Goal: Information Seeking & Learning: Check status

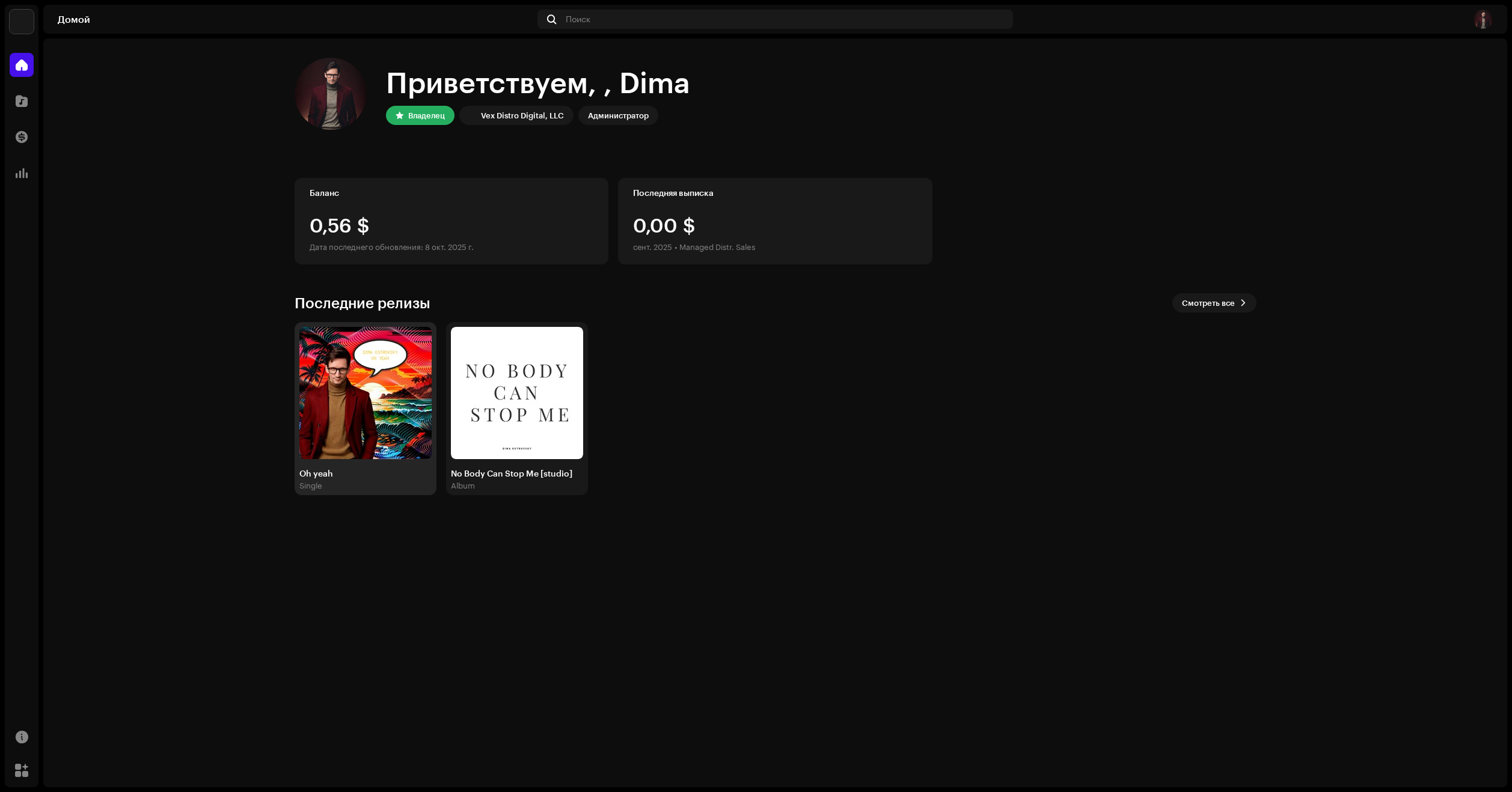
click at [332, 432] on img at bounding box center [365, 393] width 132 height 132
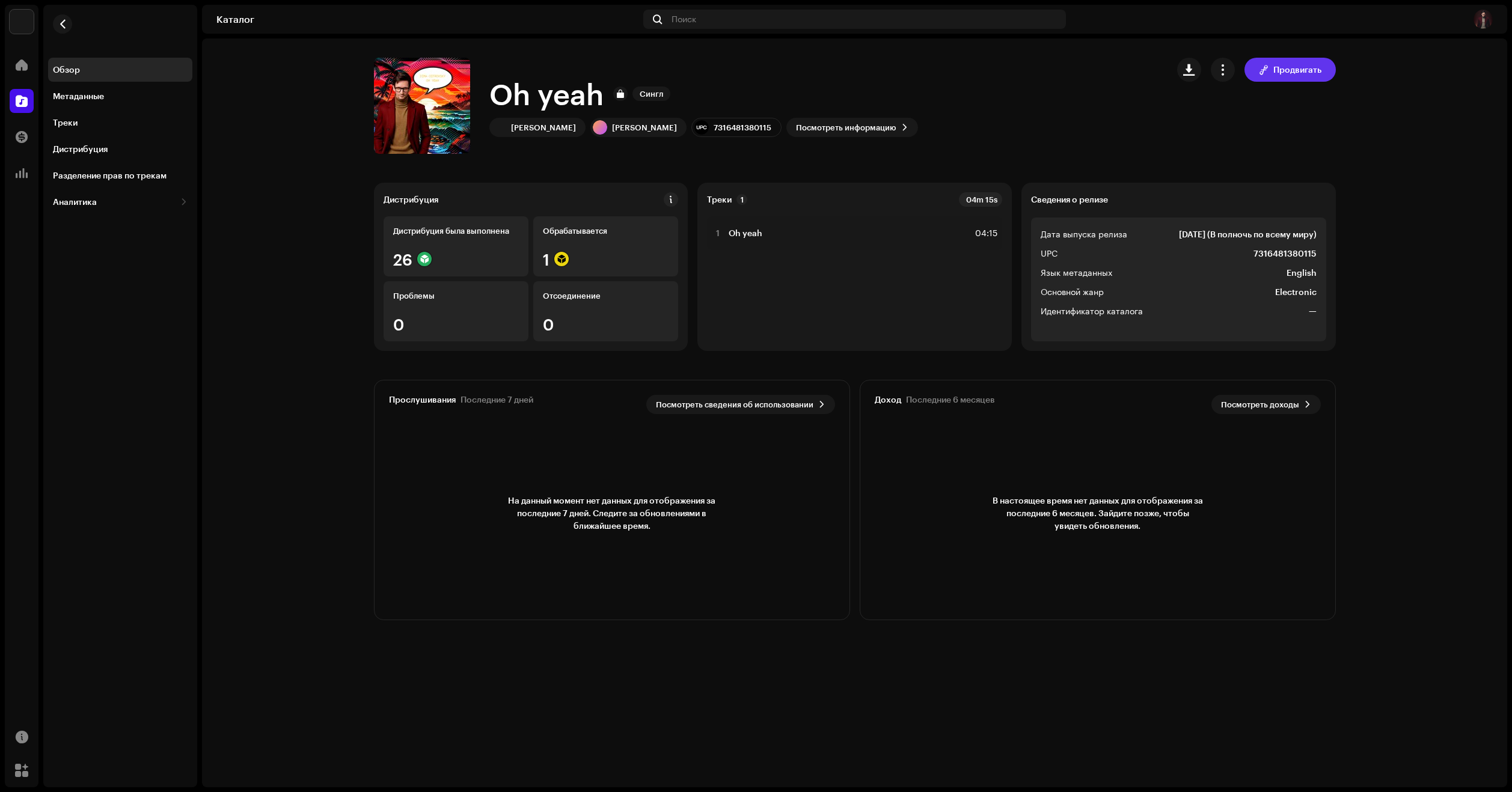
click at [1281, 69] on span "Продвигать" at bounding box center [1297, 70] width 48 height 24
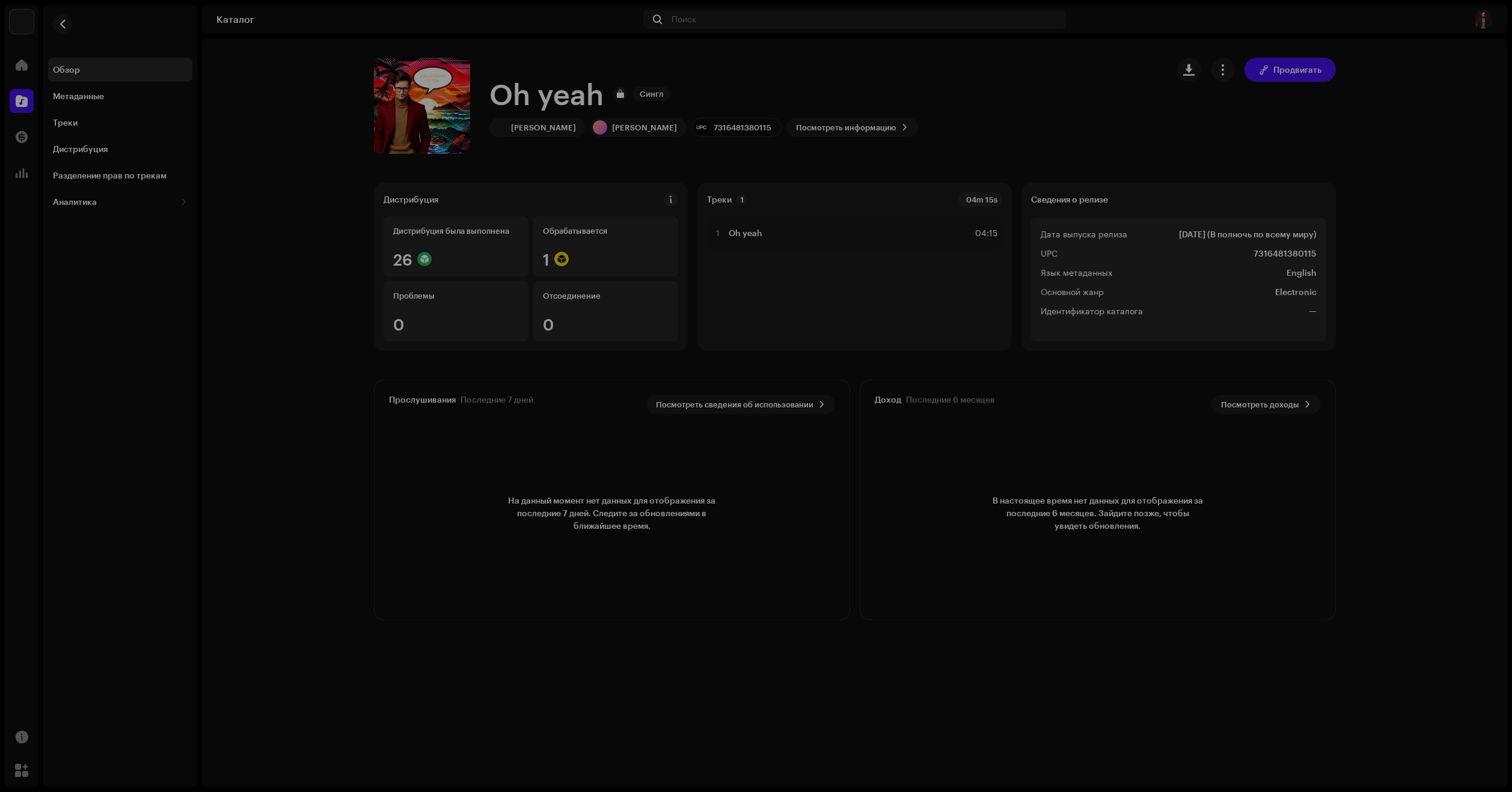
click at [1029, 99] on div "Создать умную ссылку для этого релиза Умная ссылка упрощает дистрибуцию музыки.…" at bounding box center [756, 396] width 1512 height 792
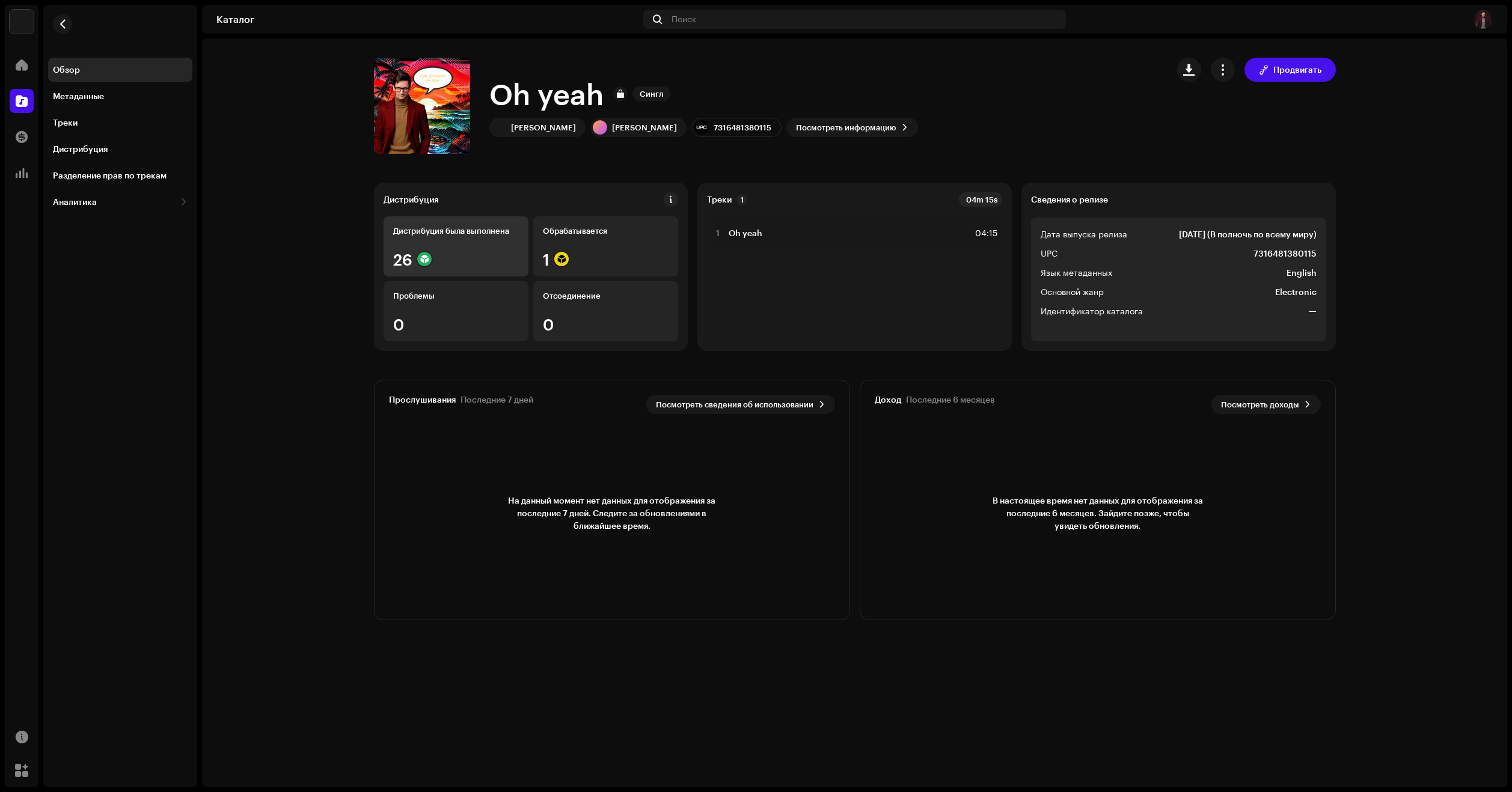
click at [491, 238] on div "Дистрибуция была выполнена 26" at bounding box center [456, 246] width 145 height 60
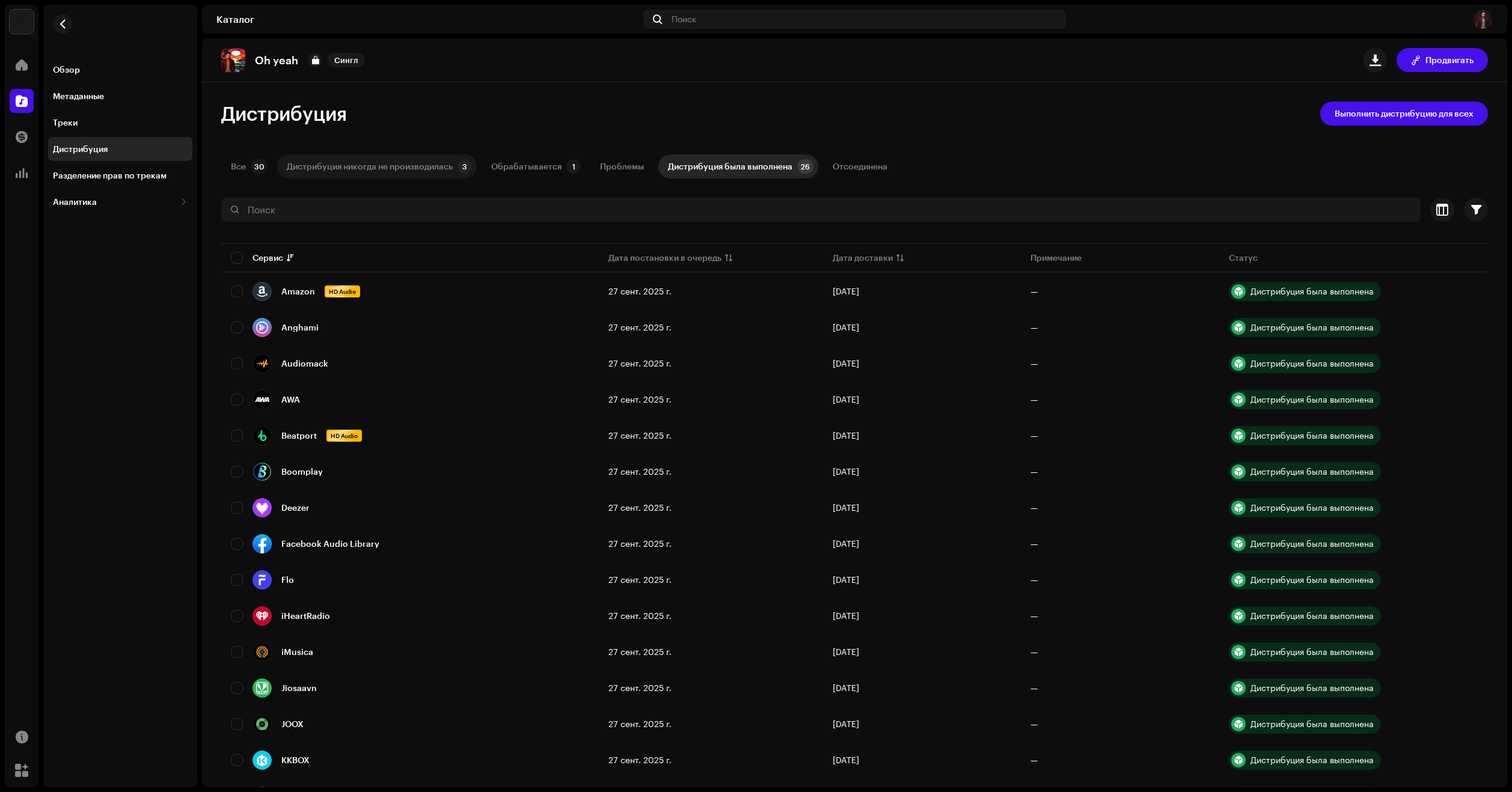
click at [354, 175] on div "Дистрибуция никогда не производилась" at bounding box center [369, 167] width 166 height 24
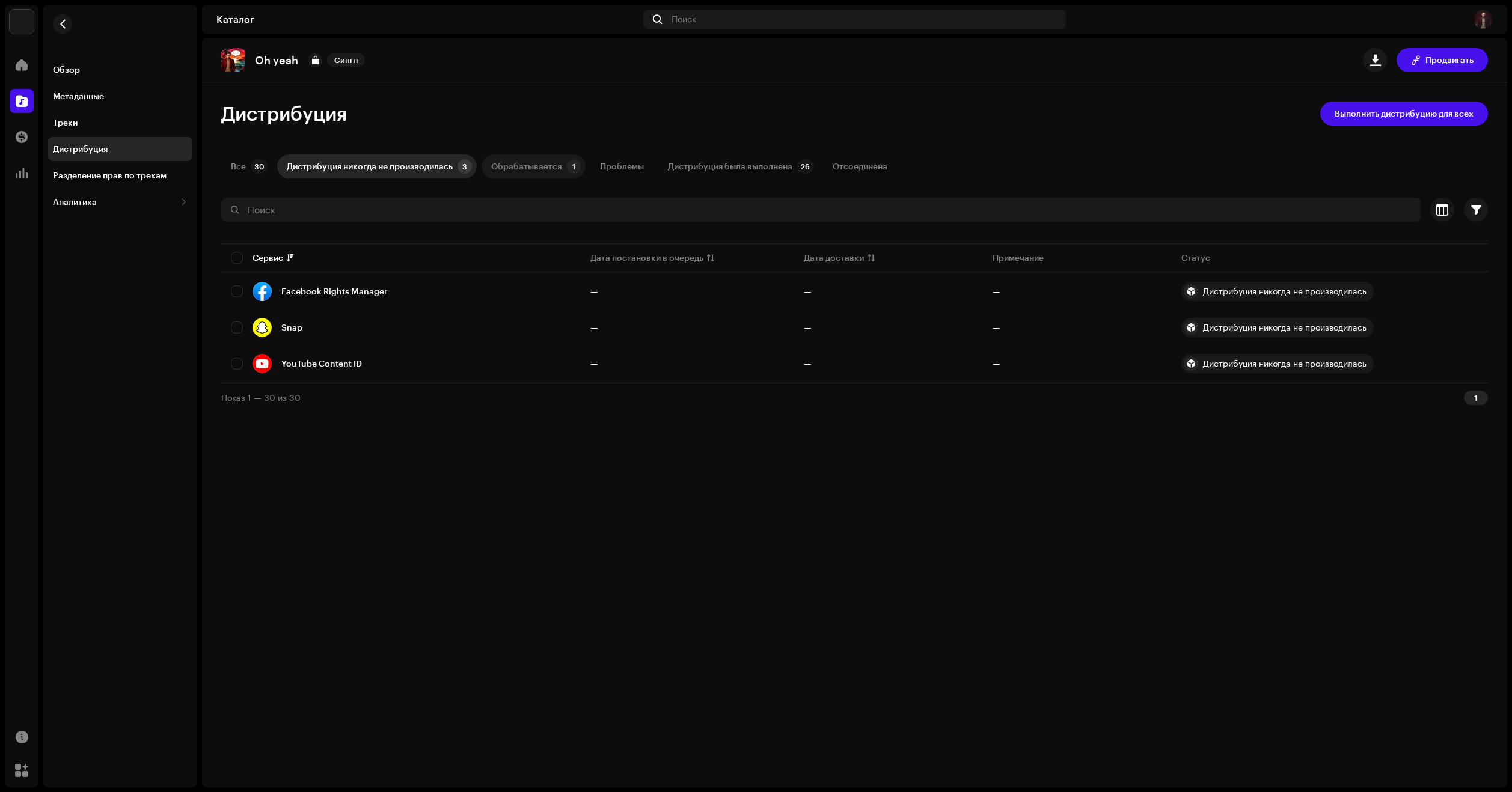
click at [519, 168] on div "Обрабатывается" at bounding box center [526, 167] width 70 height 24
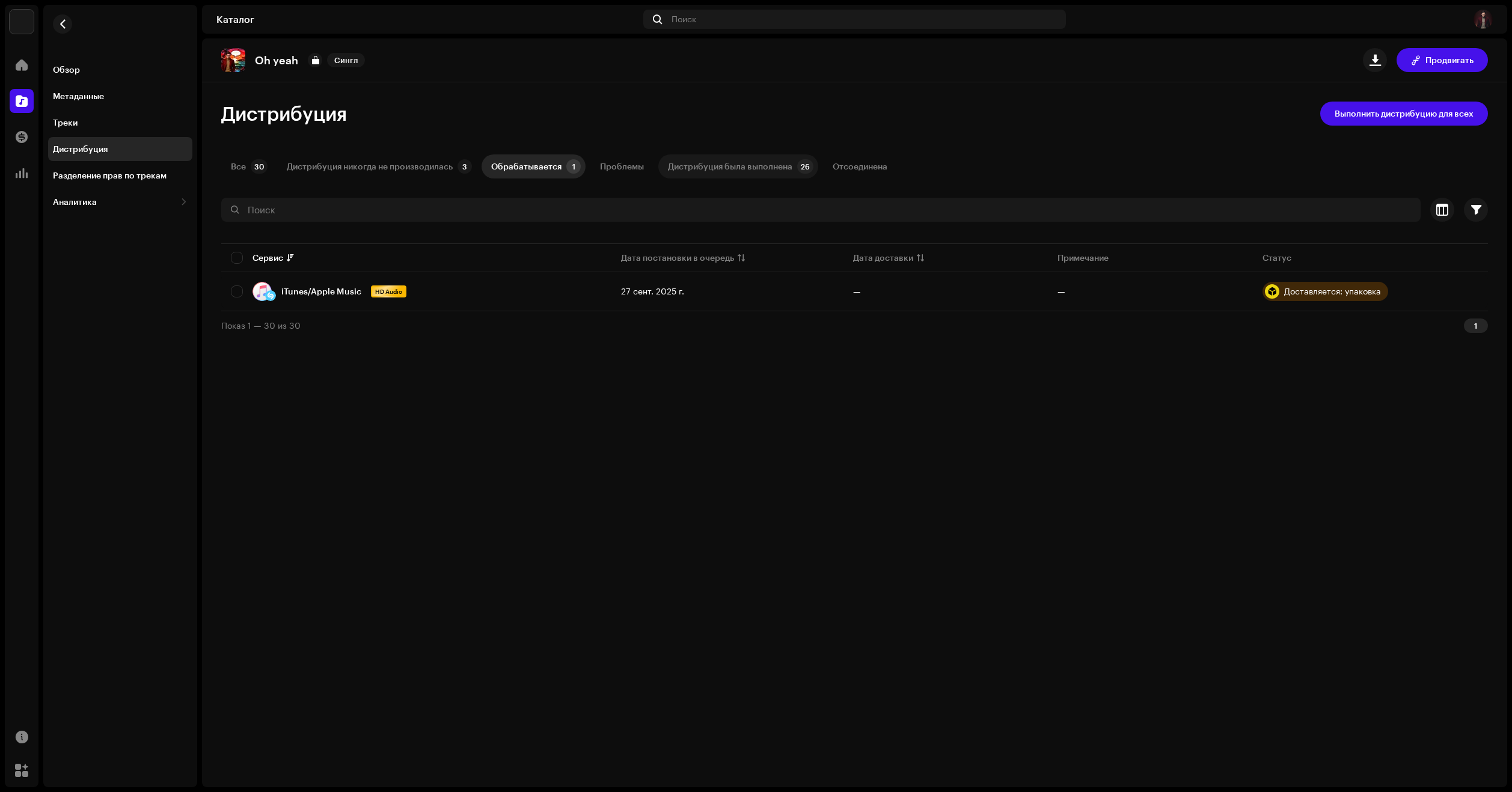
click at [690, 173] on div "Дистрибуция была выполнена" at bounding box center [730, 167] width 125 height 24
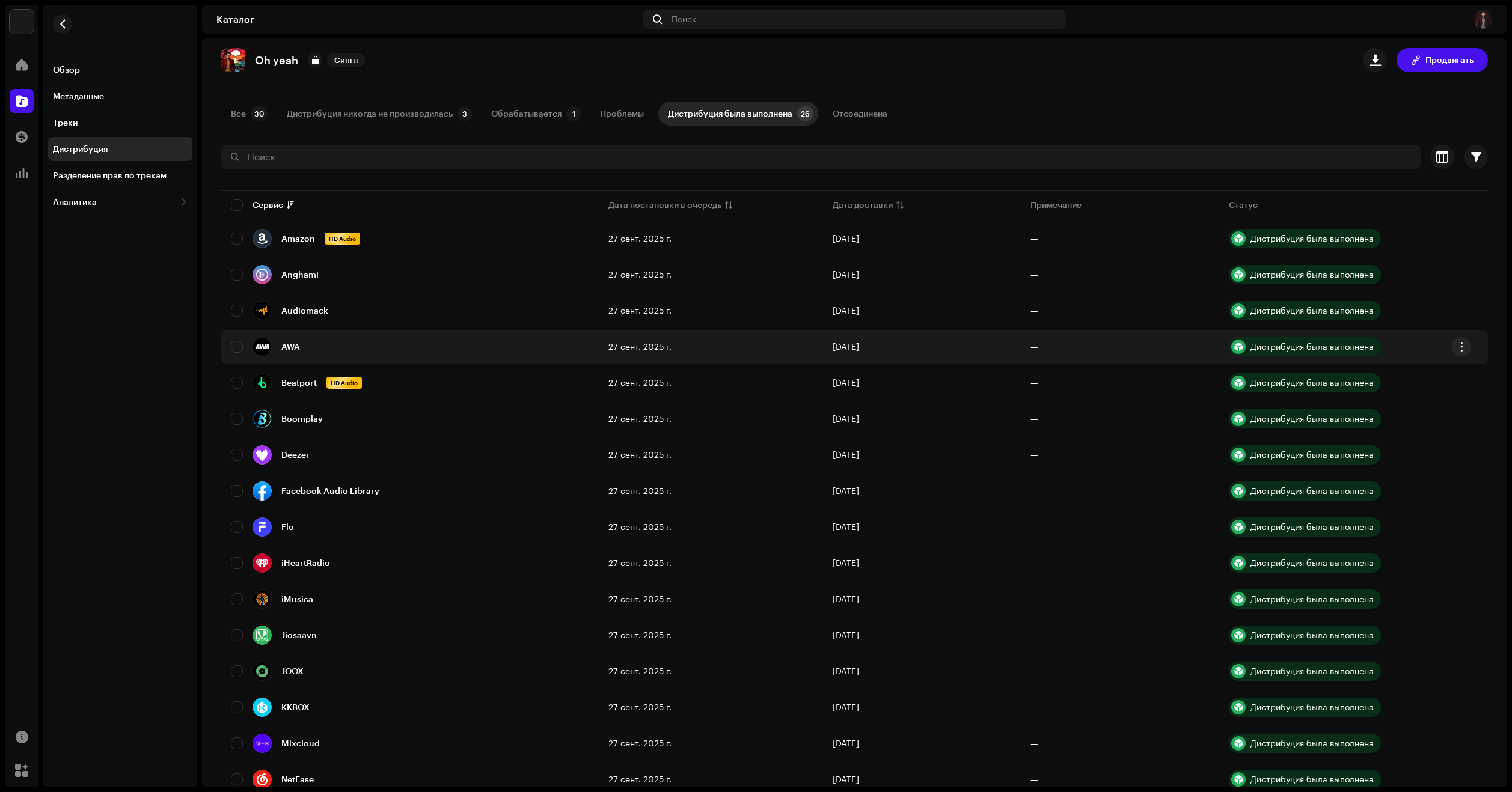
scroll to position [60, 0]
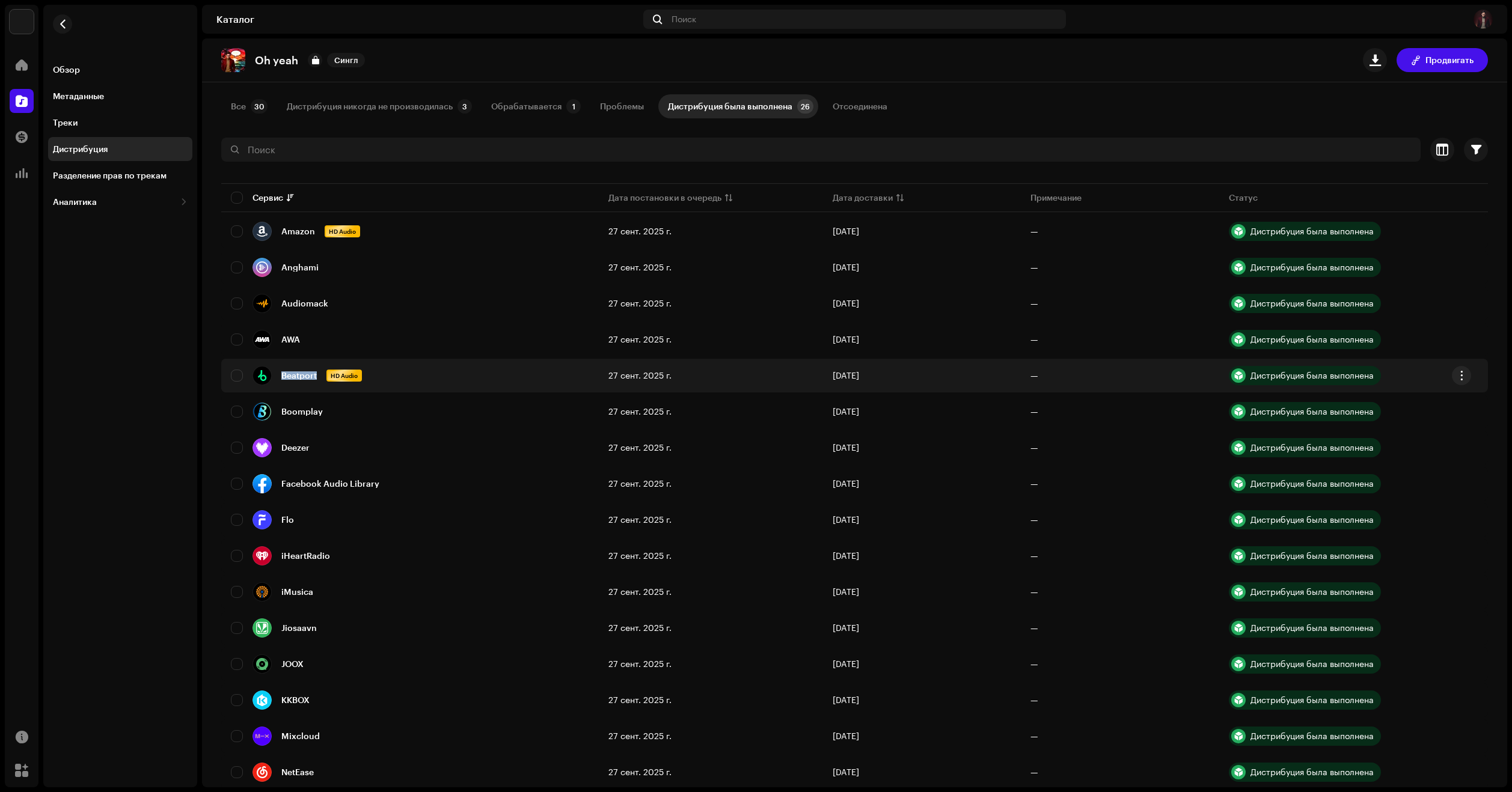
drag, startPoint x: 278, startPoint y: 376, endPoint x: 316, endPoint y: 377, distance: 38.0
click at [316, 377] on div "Beatport HD Audio" at bounding box center [307, 376] width 110 height 19
copy div "Beatport"
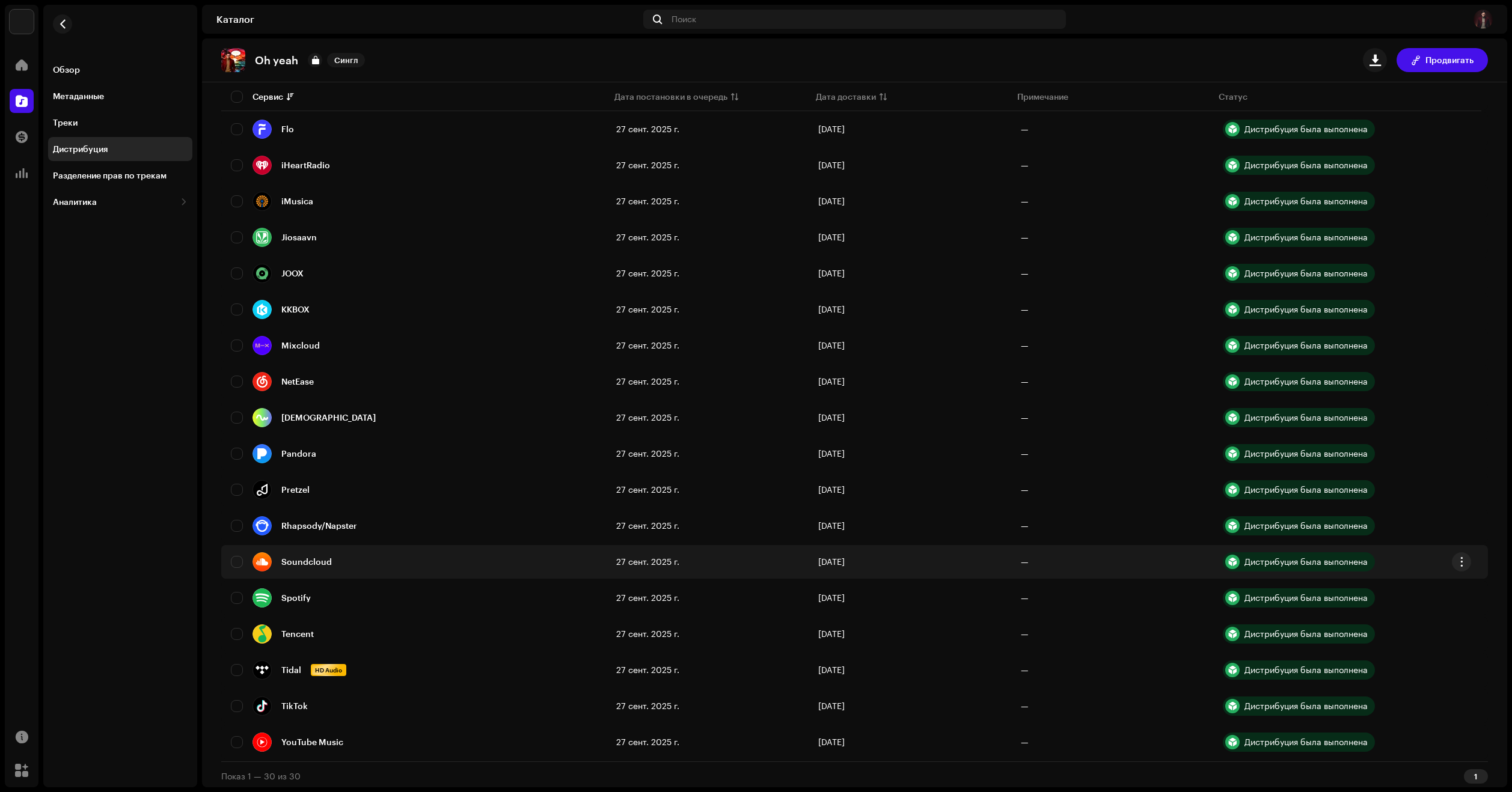
scroll to position [457, 0]
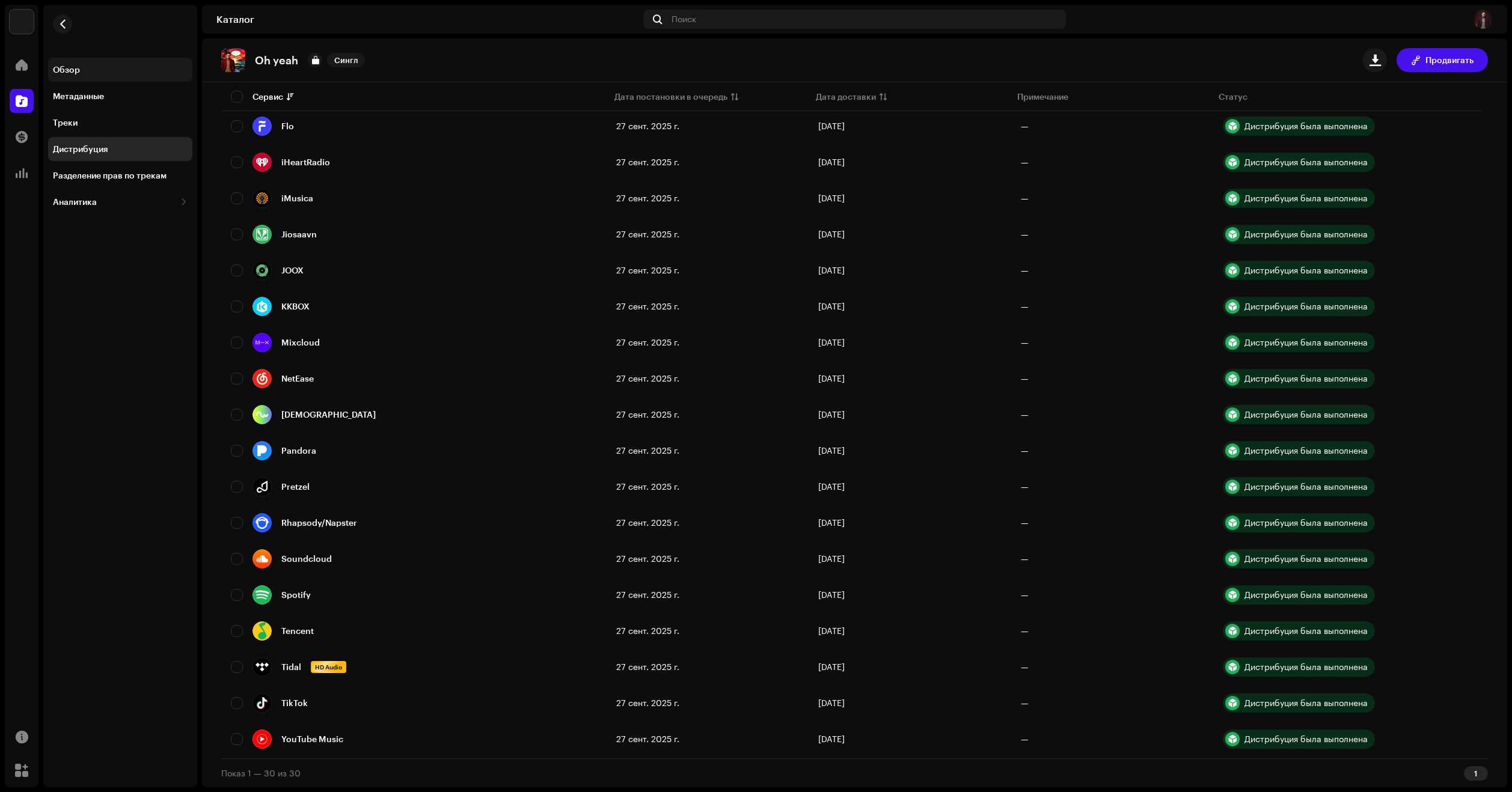
click at [81, 73] on div "Обзор" at bounding box center [120, 70] width 135 height 9
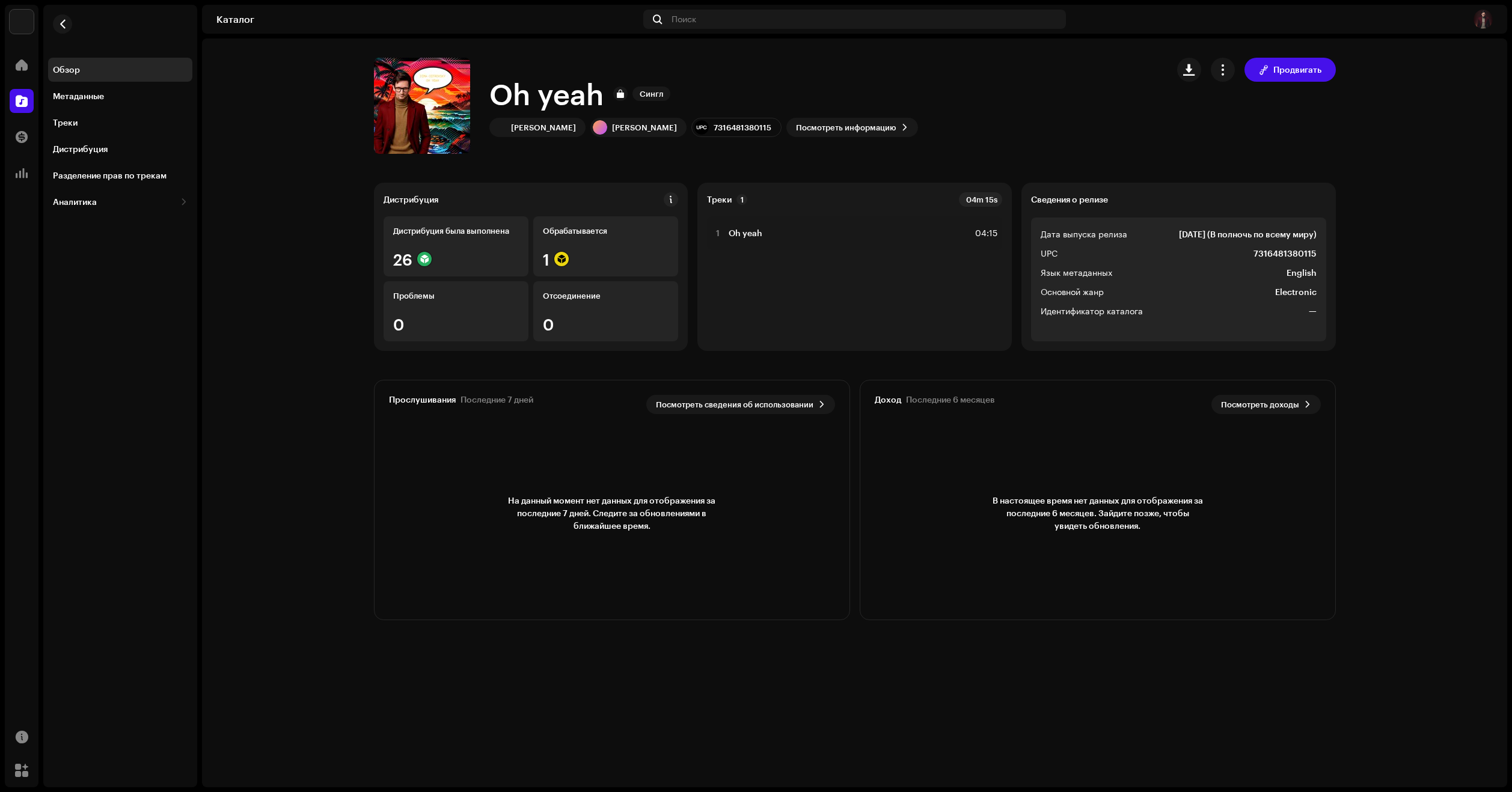
click at [1477, 23] on img at bounding box center [1483, 19] width 19 height 19
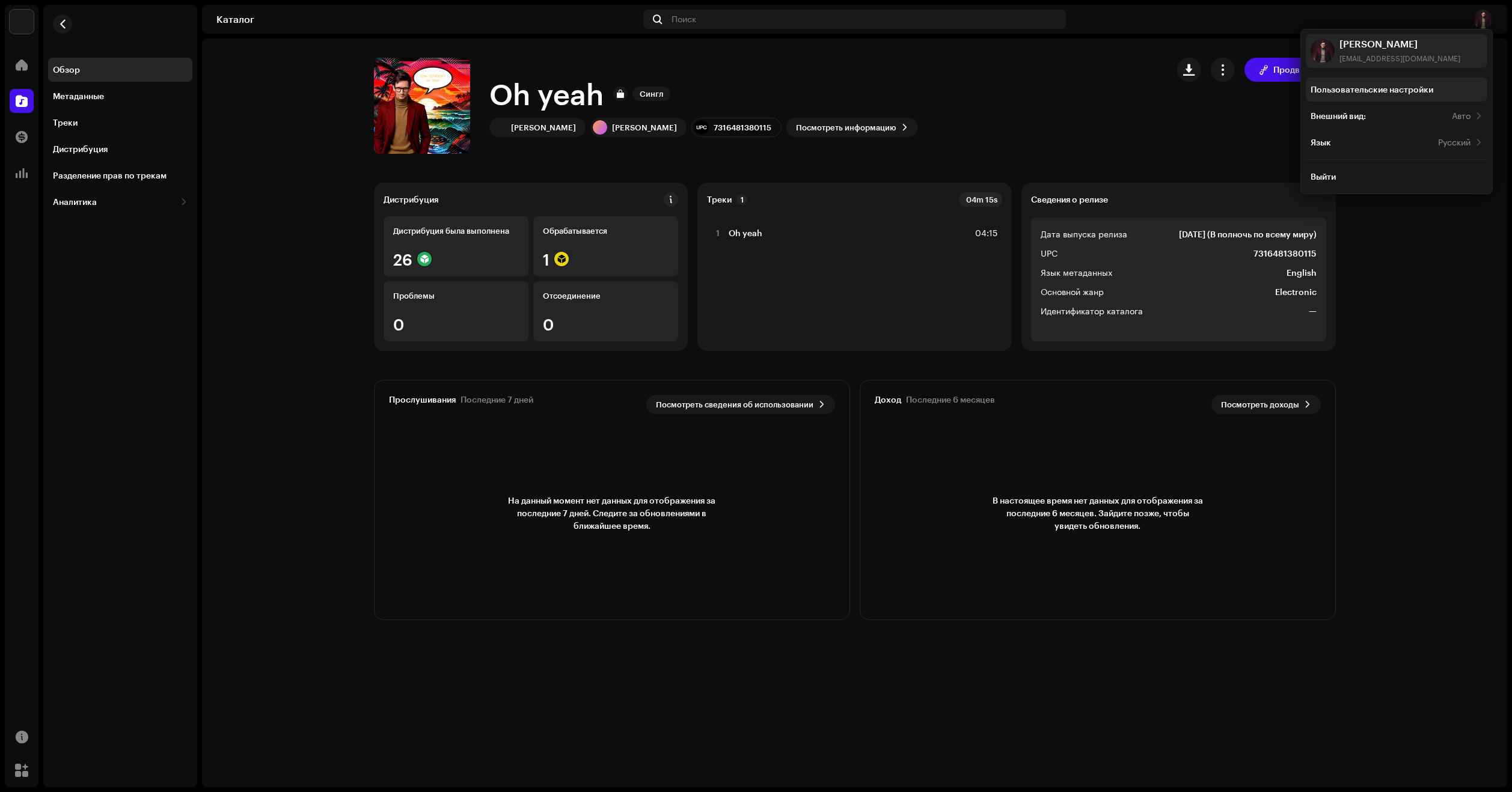
click at [1384, 96] on div "Пользовательские настройки" at bounding box center [1396, 90] width 181 height 24
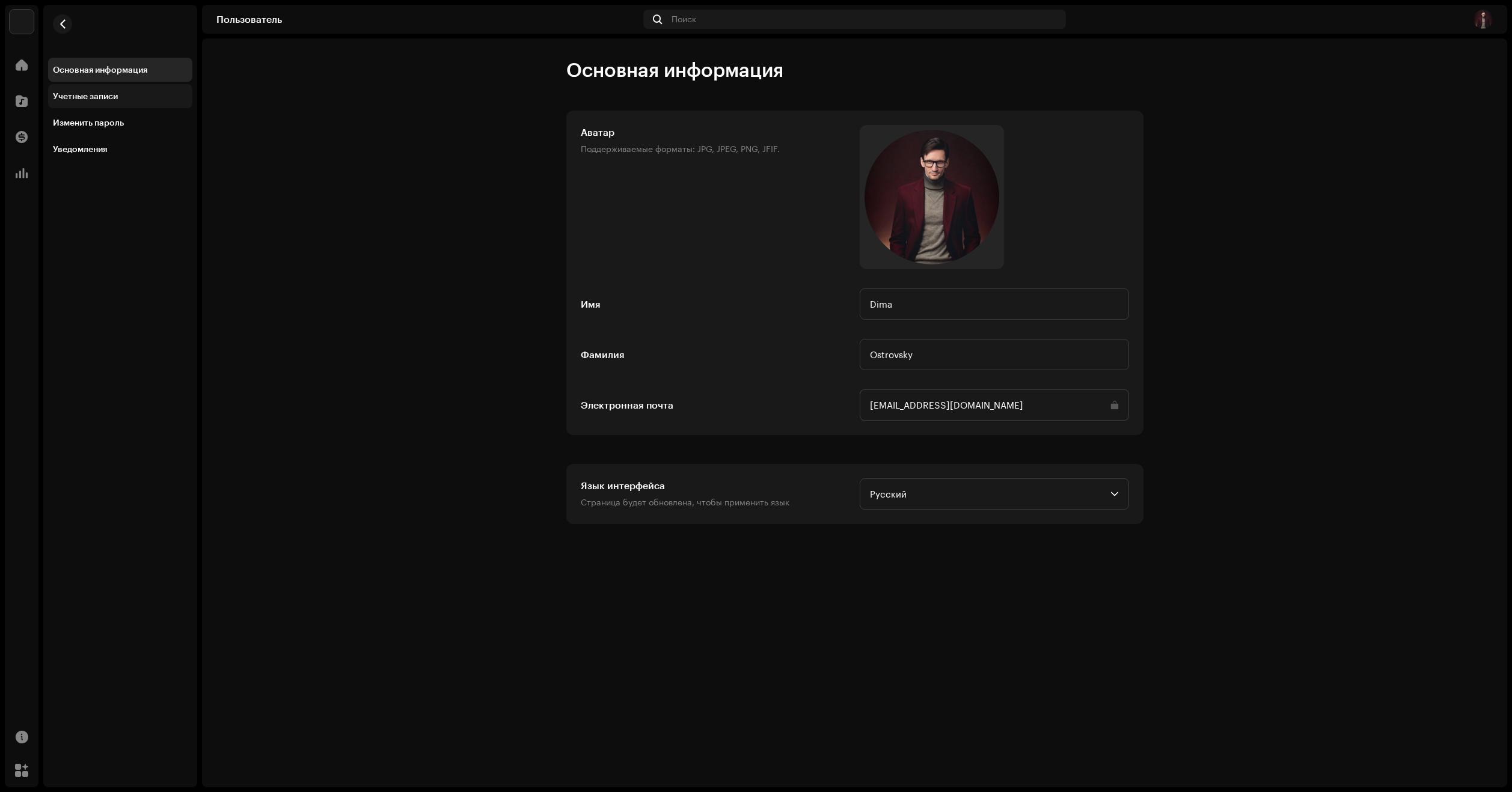
click at [81, 104] on div "Учетные записи" at bounding box center [120, 96] width 144 height 24
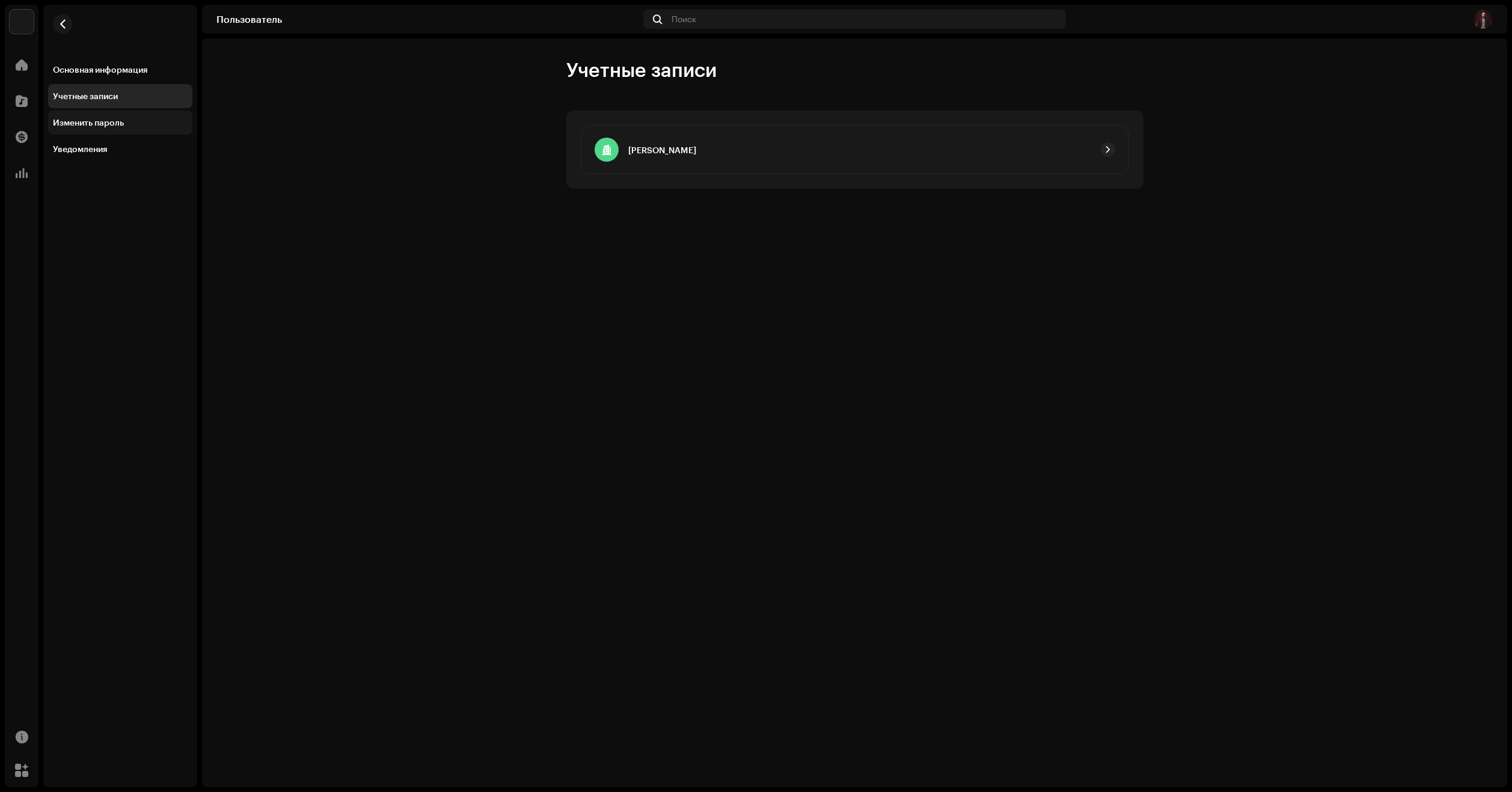
click at [90, 131] on div "Изменить пароль" at bounding box center [120, 123] width 144 height 24
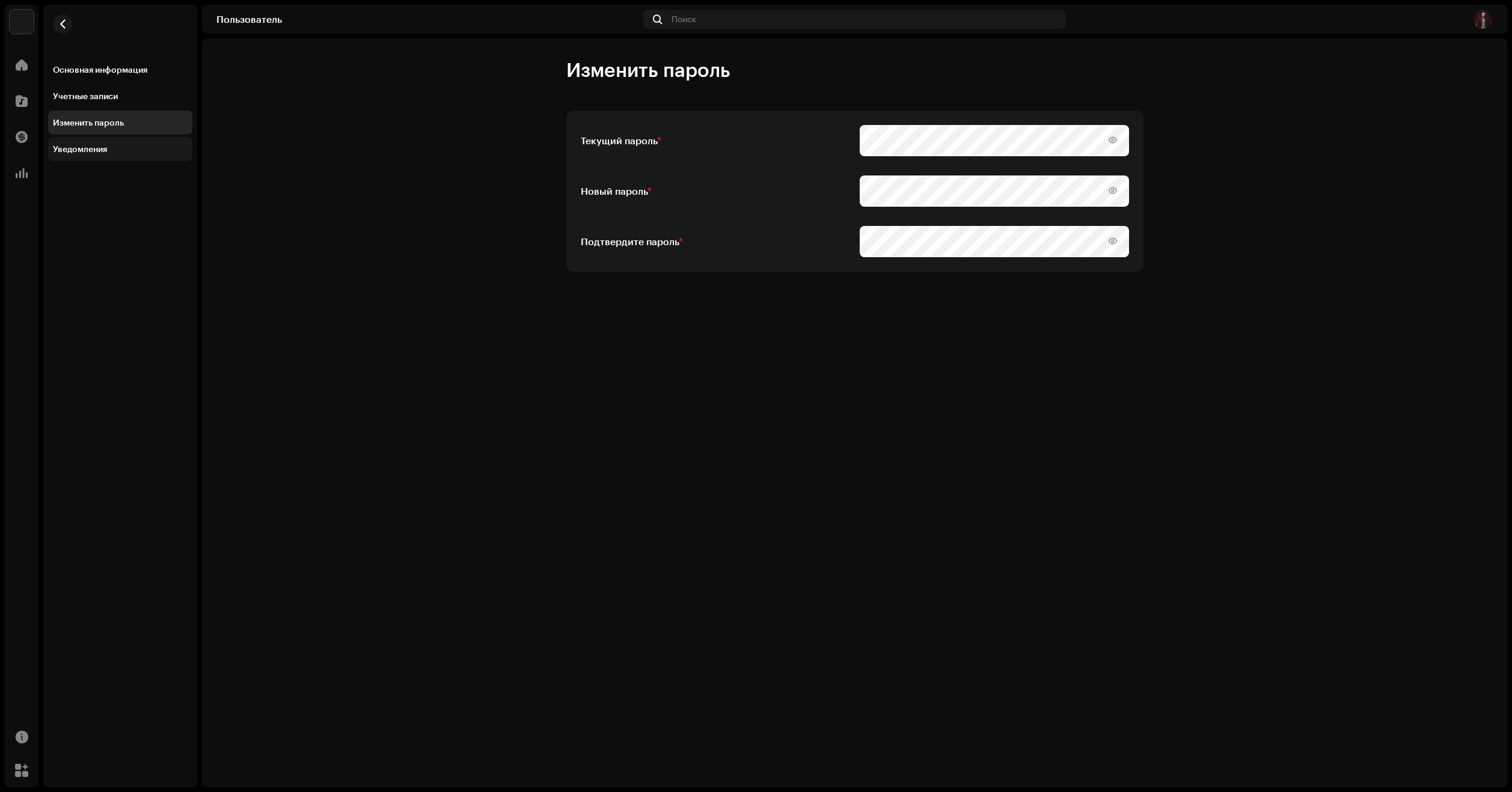
click at [70, 152] on div "Уведомления" at bounding box center [80, 149] width 54 height 9
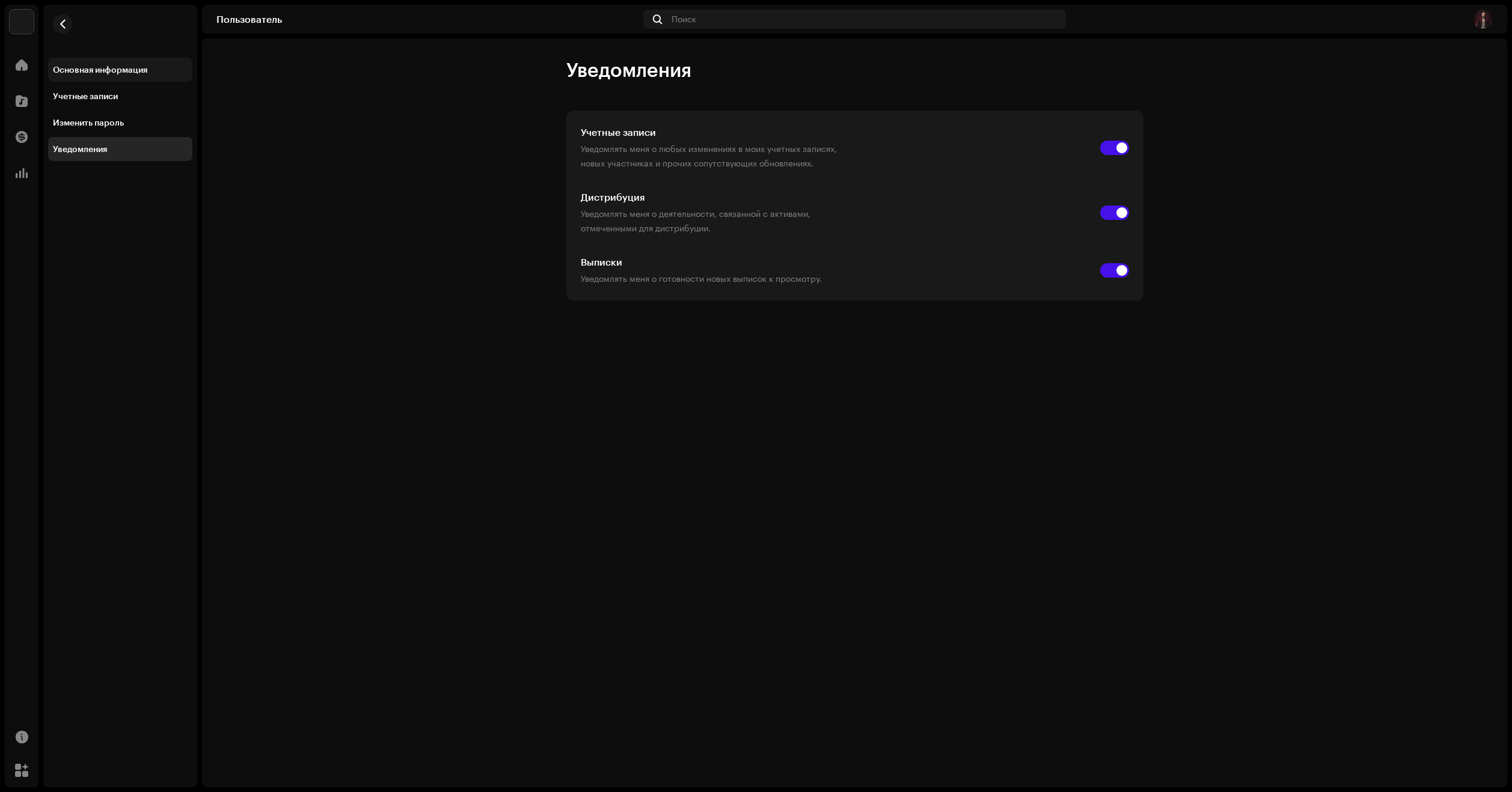
click at [79, 73] on div "Основная информация" at bounding box center [100, 70] width 94 height 9
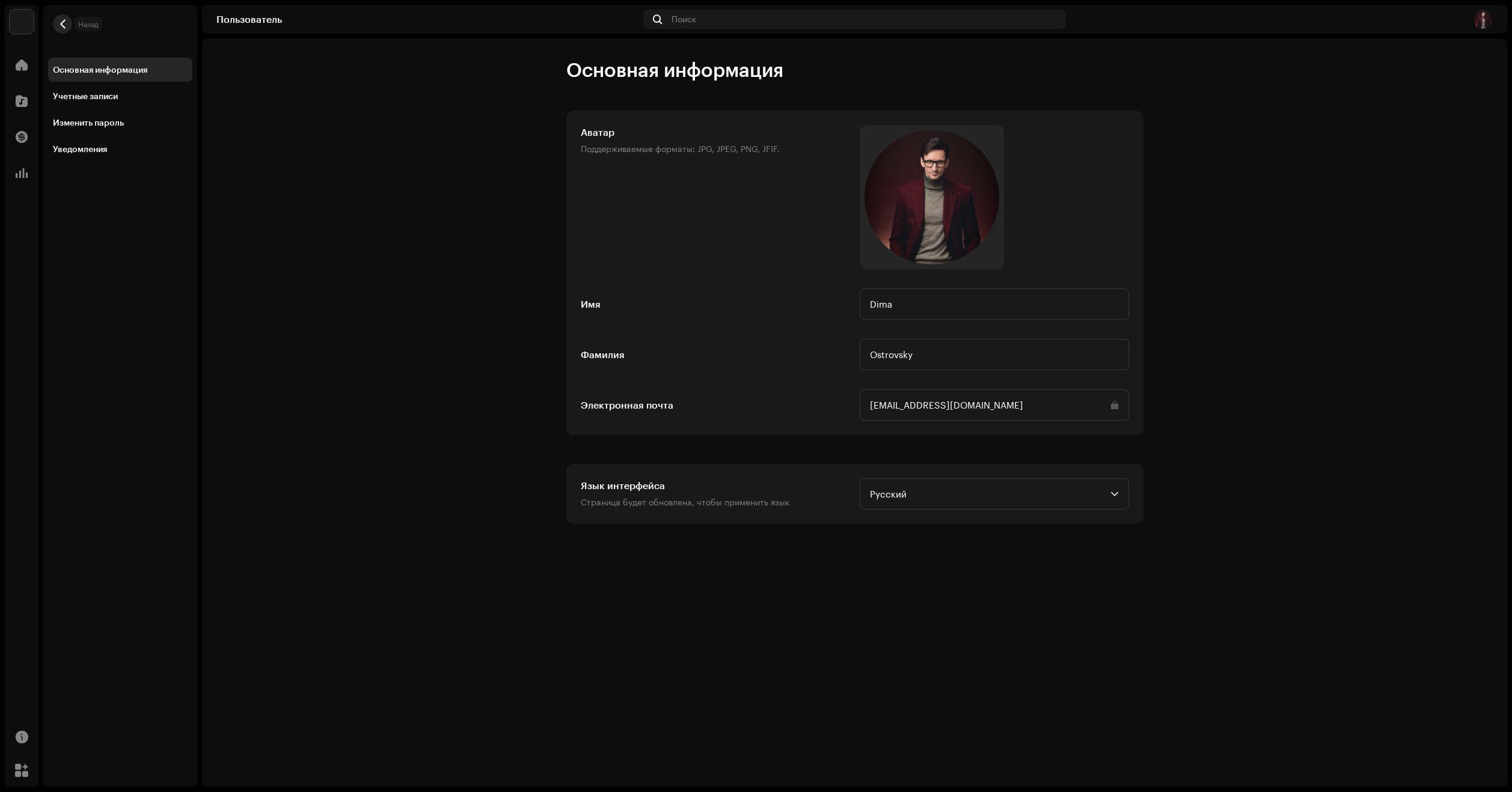
click at [61, 25] on span "button" at bounding box center [62, 24] width 9 height 9
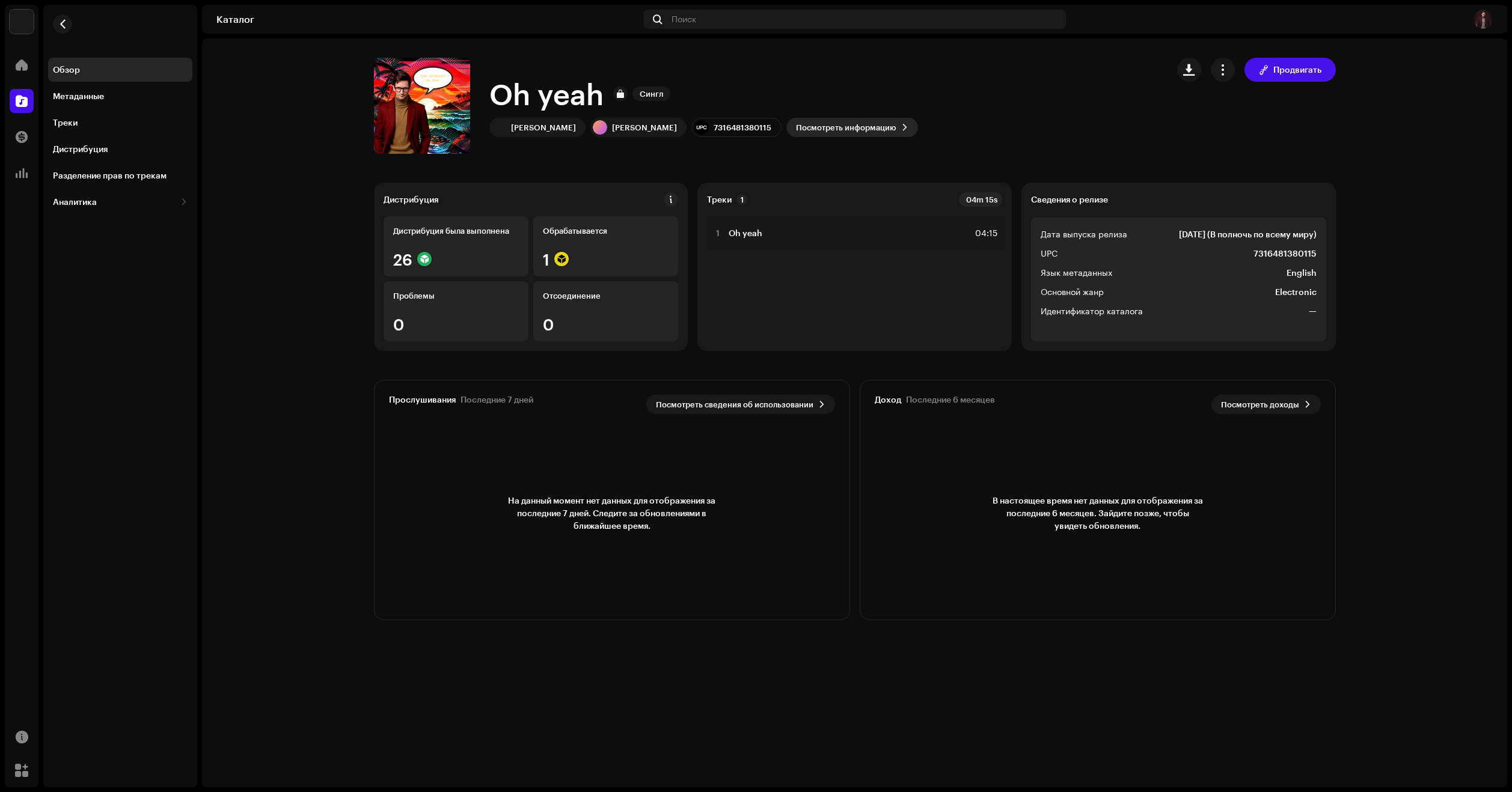
click at [811, 123] on span "Посмотреть информацию" at bounding box center [846, 127] width 100 height 24
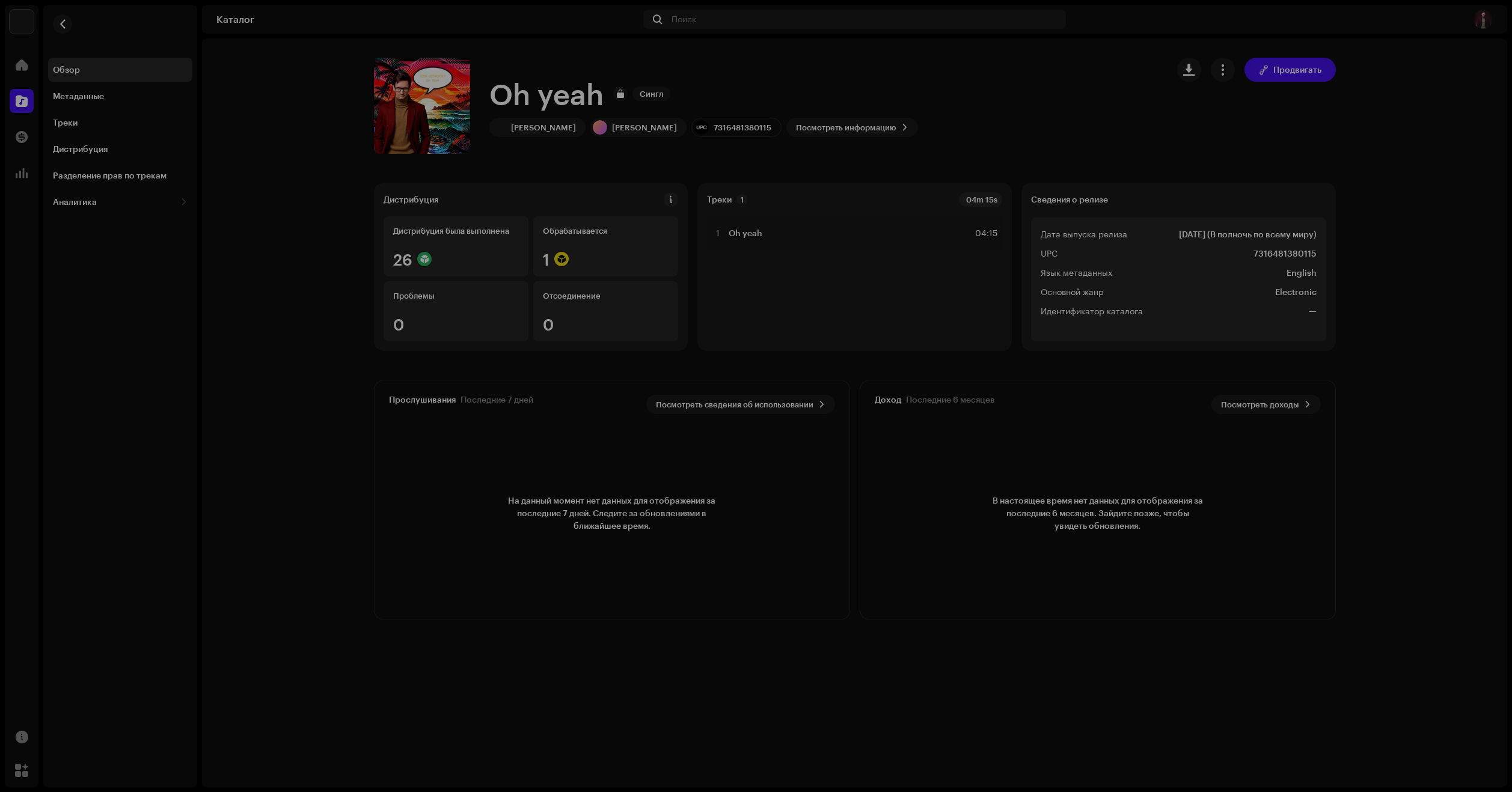
click at [1056, 148] on div "Oh yeah 3018010 Метаданные Дистрибуция Язык метаданных English Название релиза …" at bounding box center [756, 396] width 1512 height 792
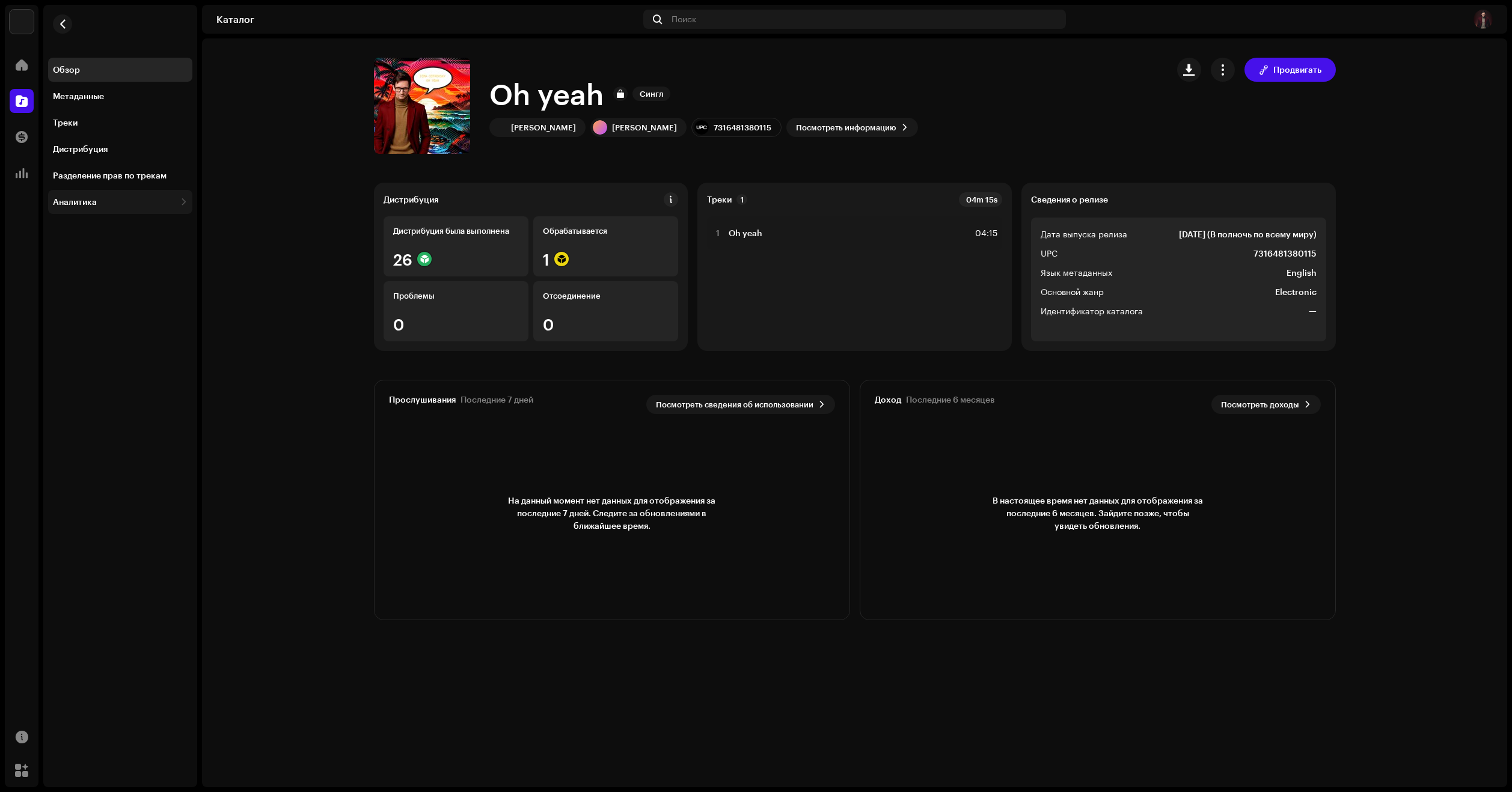
click at [68, 204] on div "Аналитика" at bounding box center [74, 202] width 44 height 9
click at [70, 206] on div "Аналитика" at bounding box center [74, 202] width 44 height 9
click at [100, 282] on div "Доход" at bounding box center [123, 281] width 130 height 9
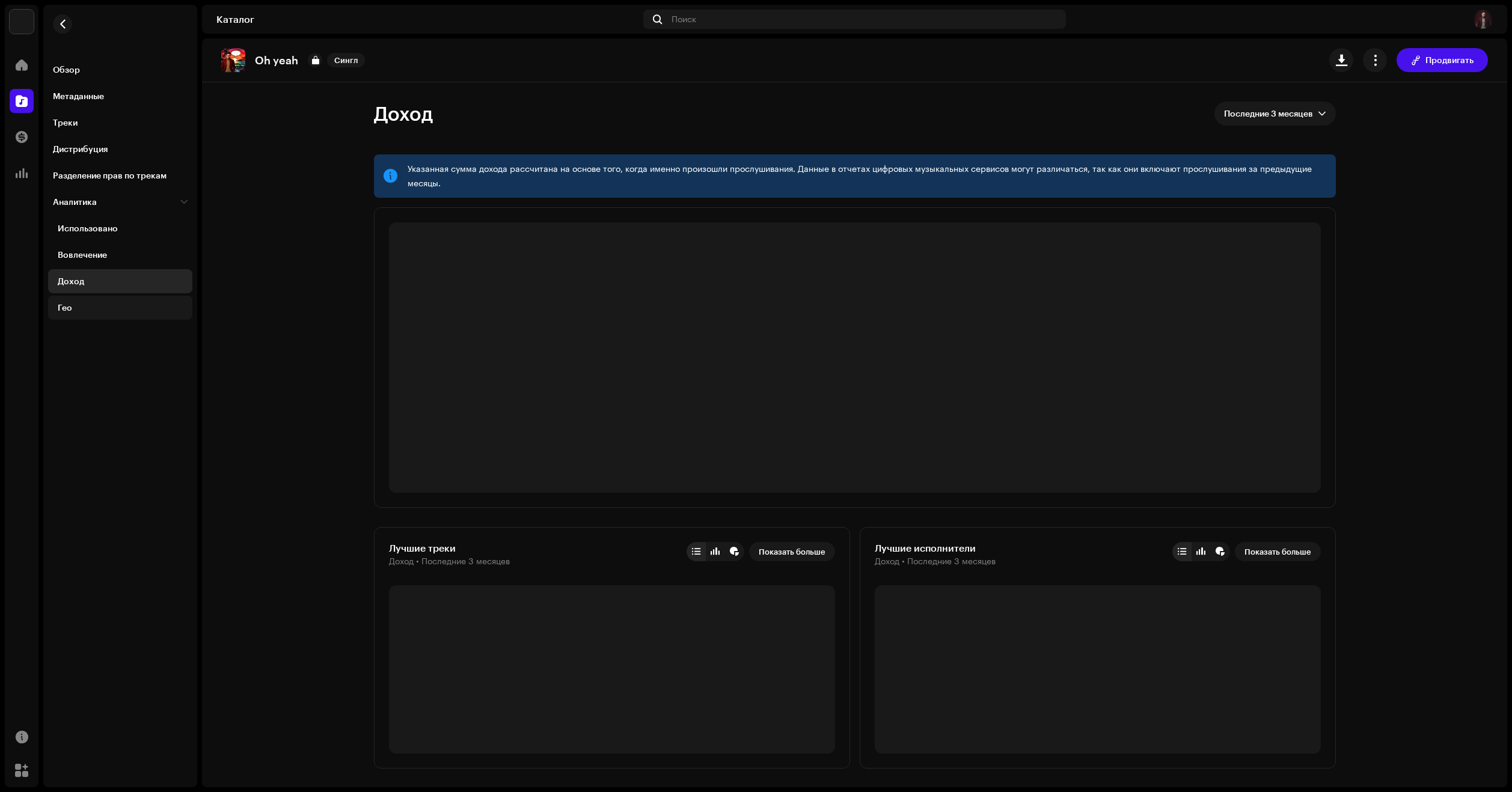
click at [72, 305] on div "Гео" at bounding box center [123, 307] width 130 height 9
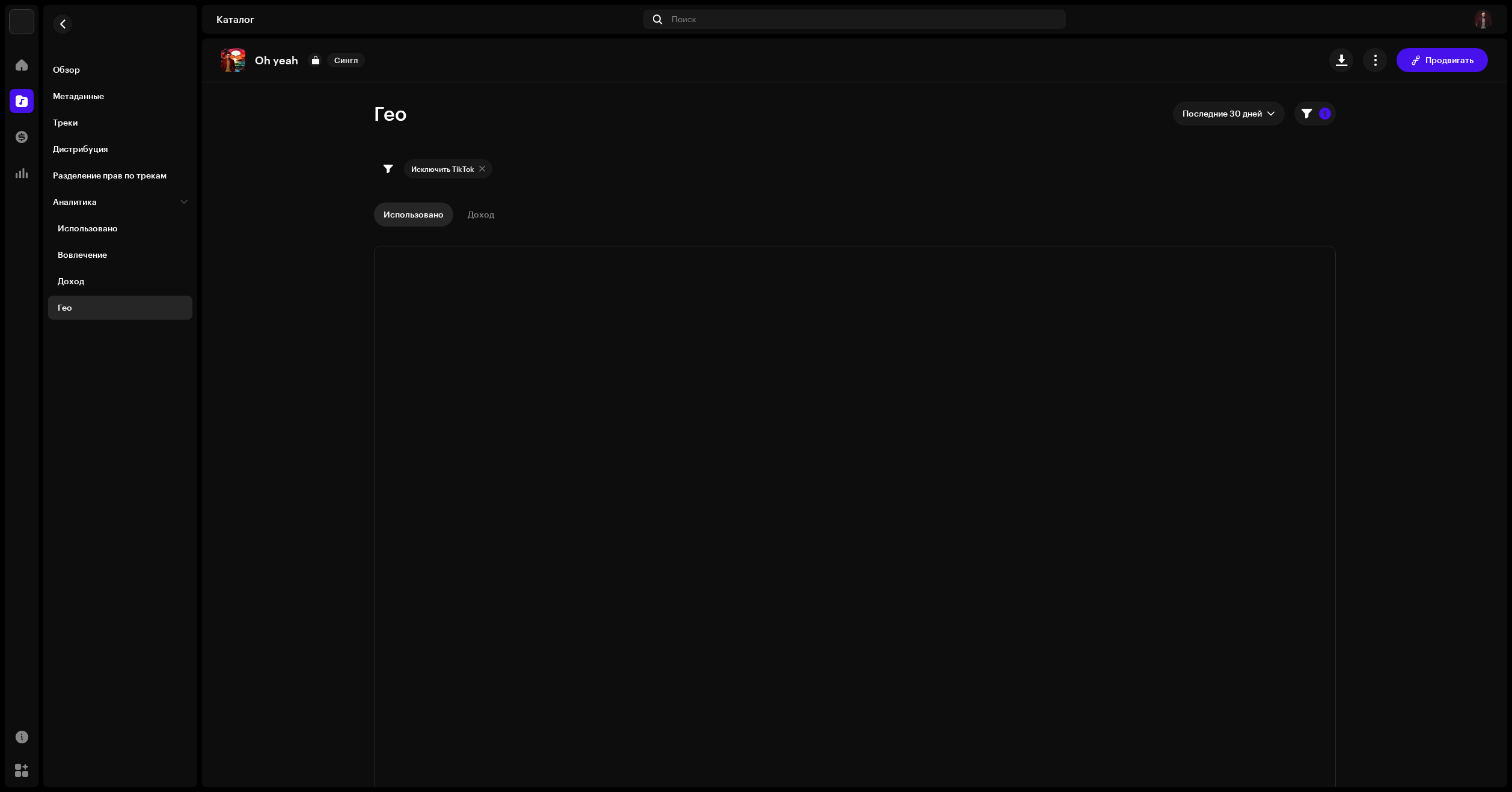
click at [479, 169] on div at bounding box center [482, 169] width 6 height 9
checkbox input "false"
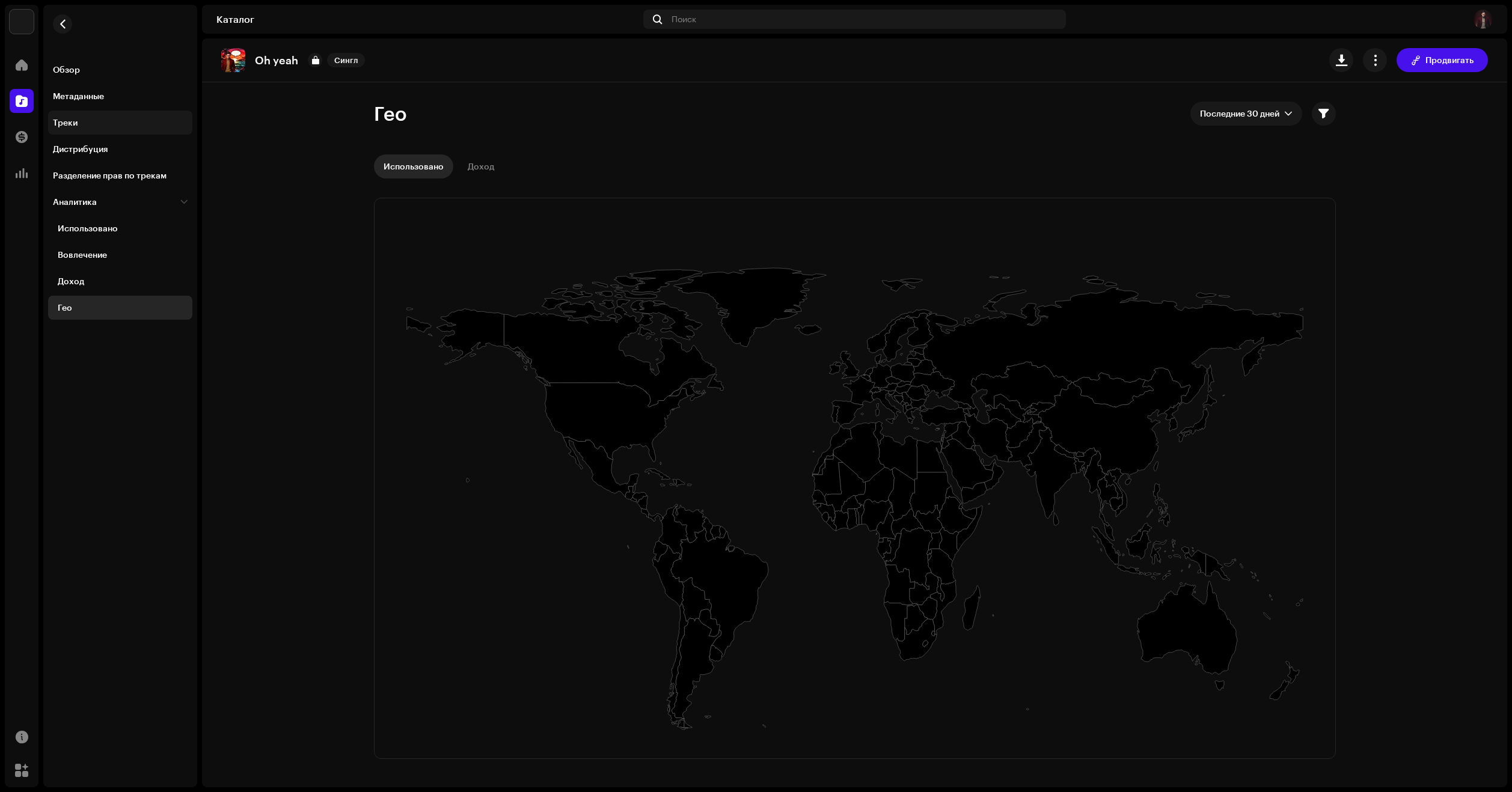
click at [79, 119] on div "Треки" at bounding box center [120, 123] width 135 height 9
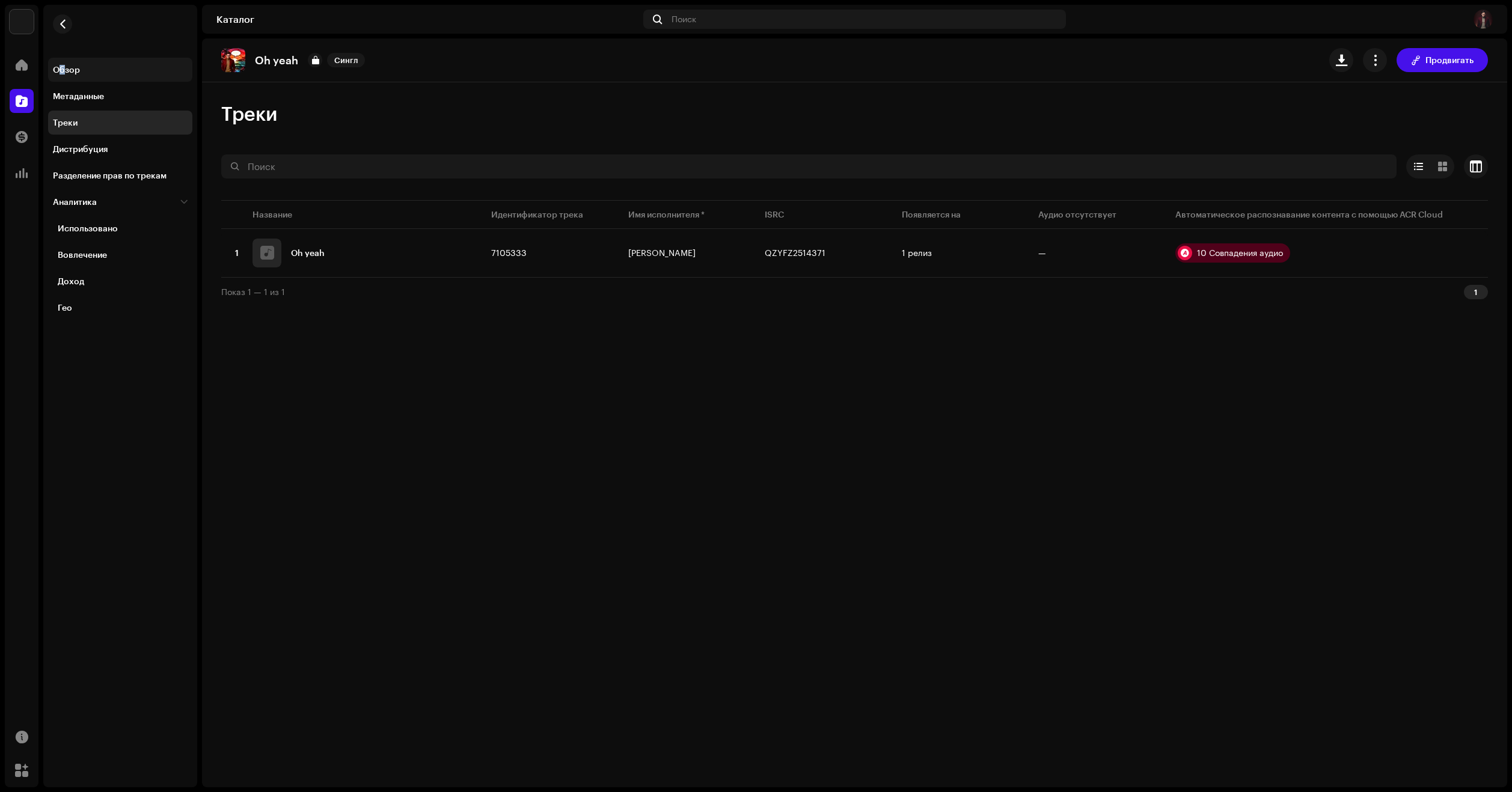
drag, startPoint x: 62, startPoint y: 72, endPoint x: 68, endPoint y: 72, distance: 6.0
click at [66, 70] on div "Обзор" at bounding box center [66, 70] width 27 height 9
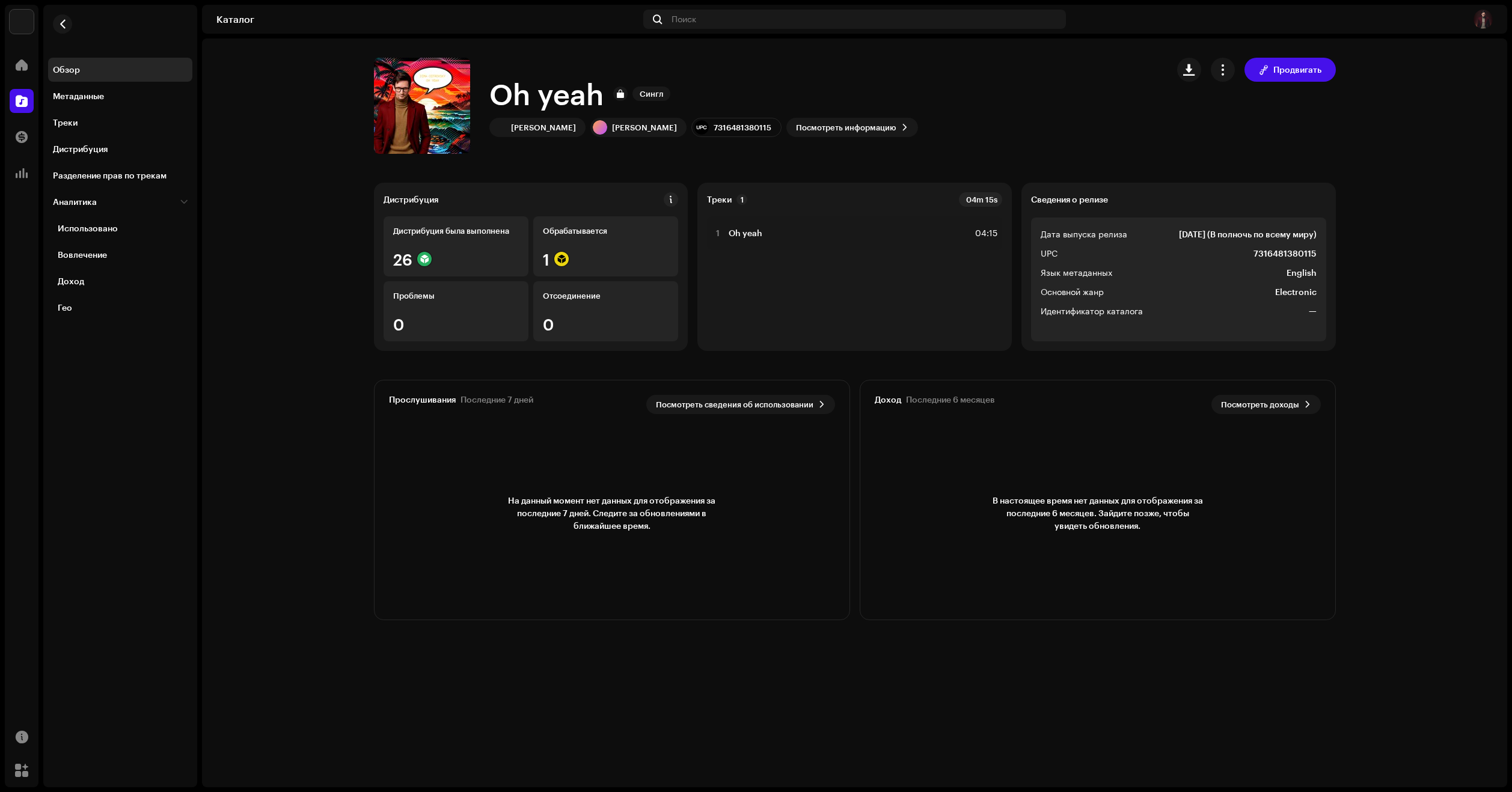
click at [286, 356] on catalog-releases-details-overview "Oh yeah Сингл Продвигать Oh yeah Сингл [PERSON_NAME] [PERSON_NAME] 731648138011…" at bounding box center [854, 339] width 1305 height 601
click at [1291, 67] on span "Продвигать" at bounding box center [1297, 70] width 48 height 24
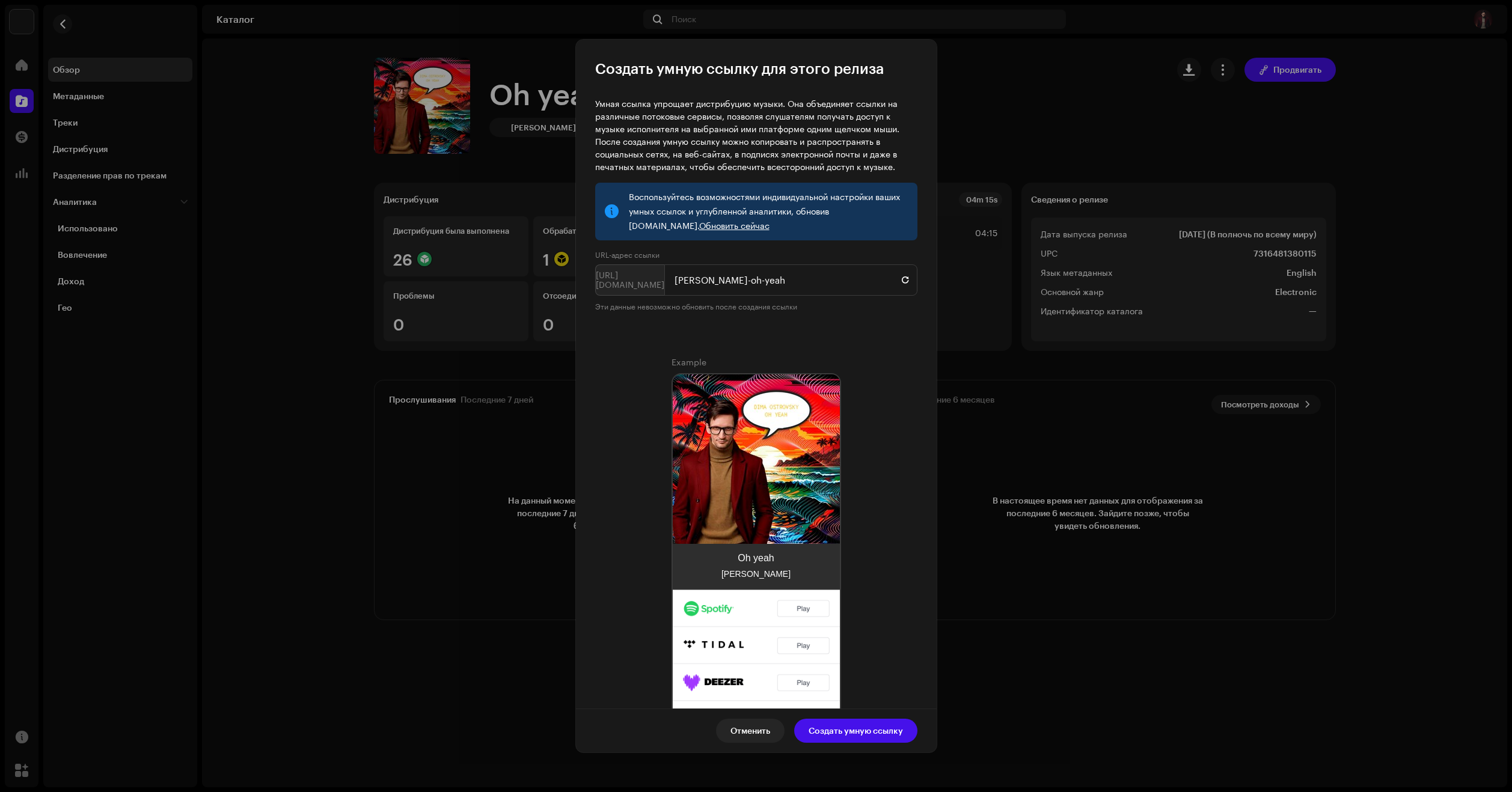
click at [699, 221] on link "Обновить сейчас" at bounding box center [735, 225] width 70 height 10
click at [699, 226] on link "Обновить сейчас" at bounding box center [735, 225] width 70 height 10
